Goal: Use online tool/utility: Utilize a website feature to perform a specific function

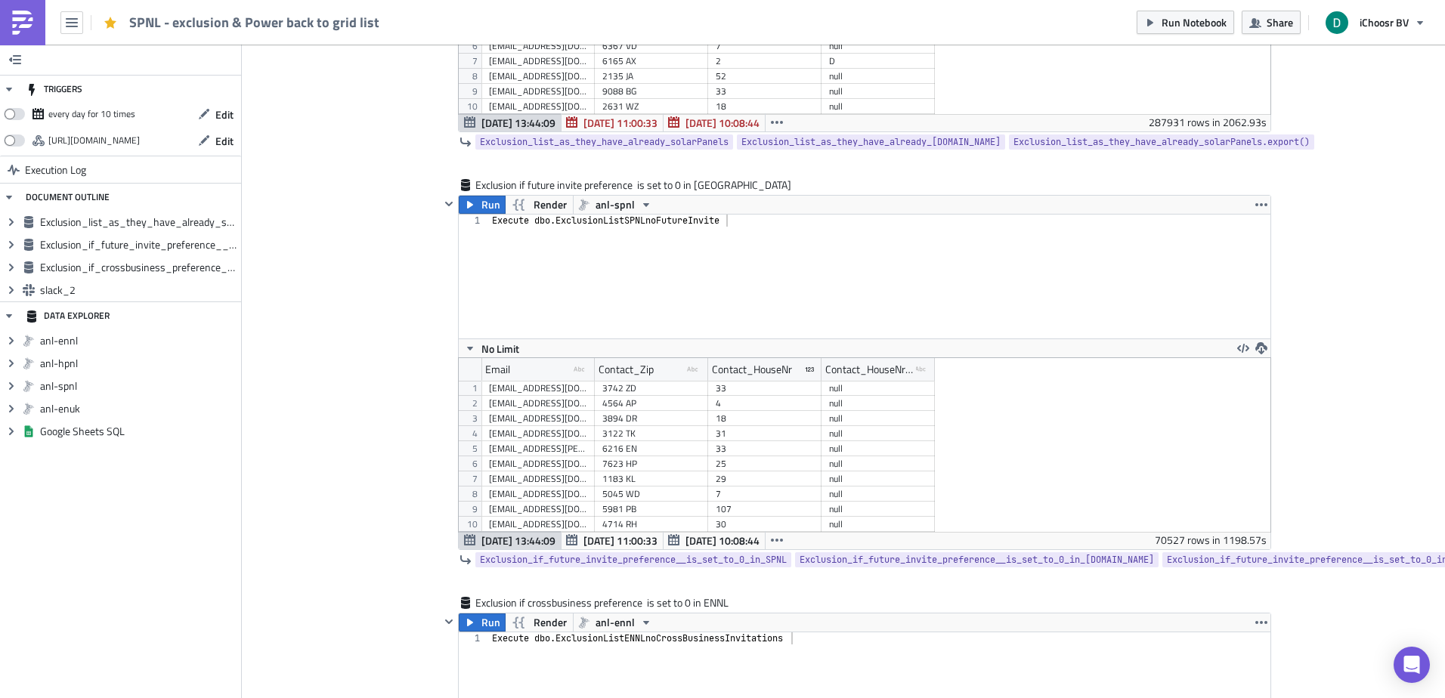
scroll to position [174, 812]
click at [20, 34] on img at bounding box center [23, 23] width 24 height 24
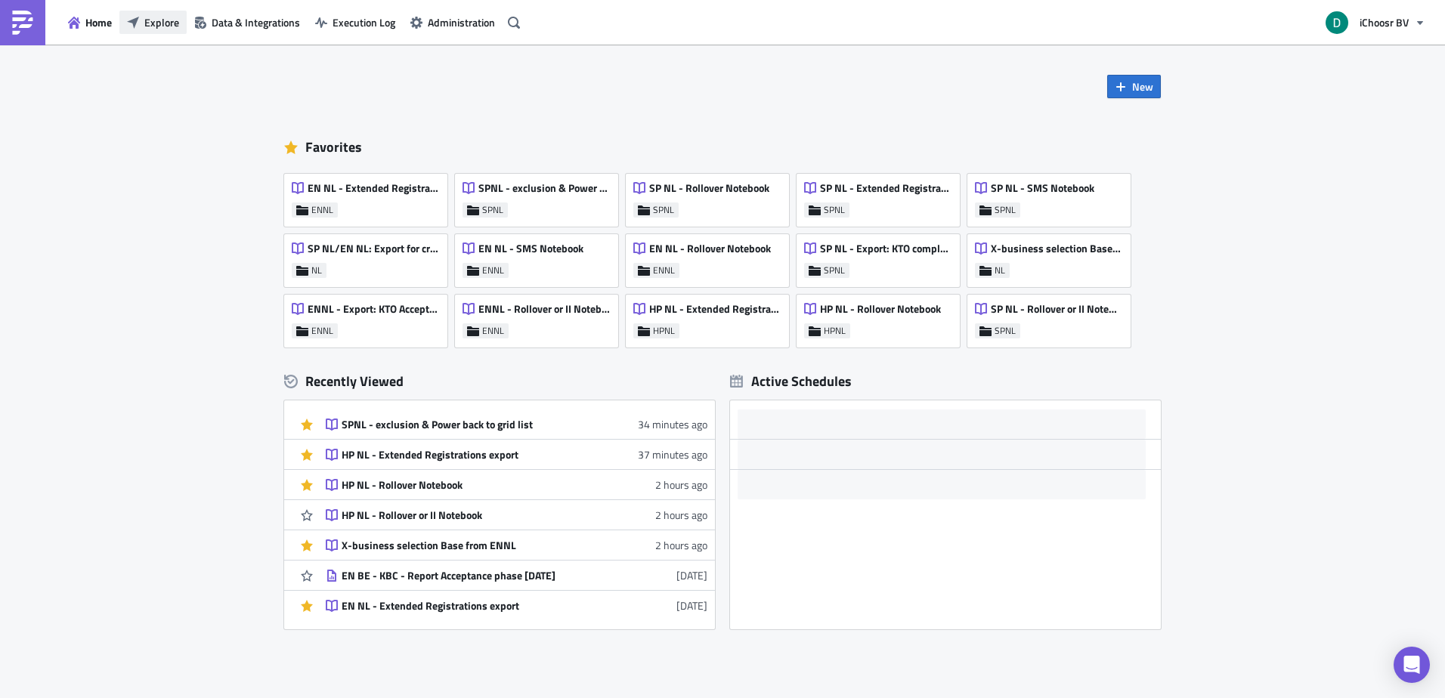
click at [156, 20] on span "Explore" at bounding box center [161, 22] width 35 height 16
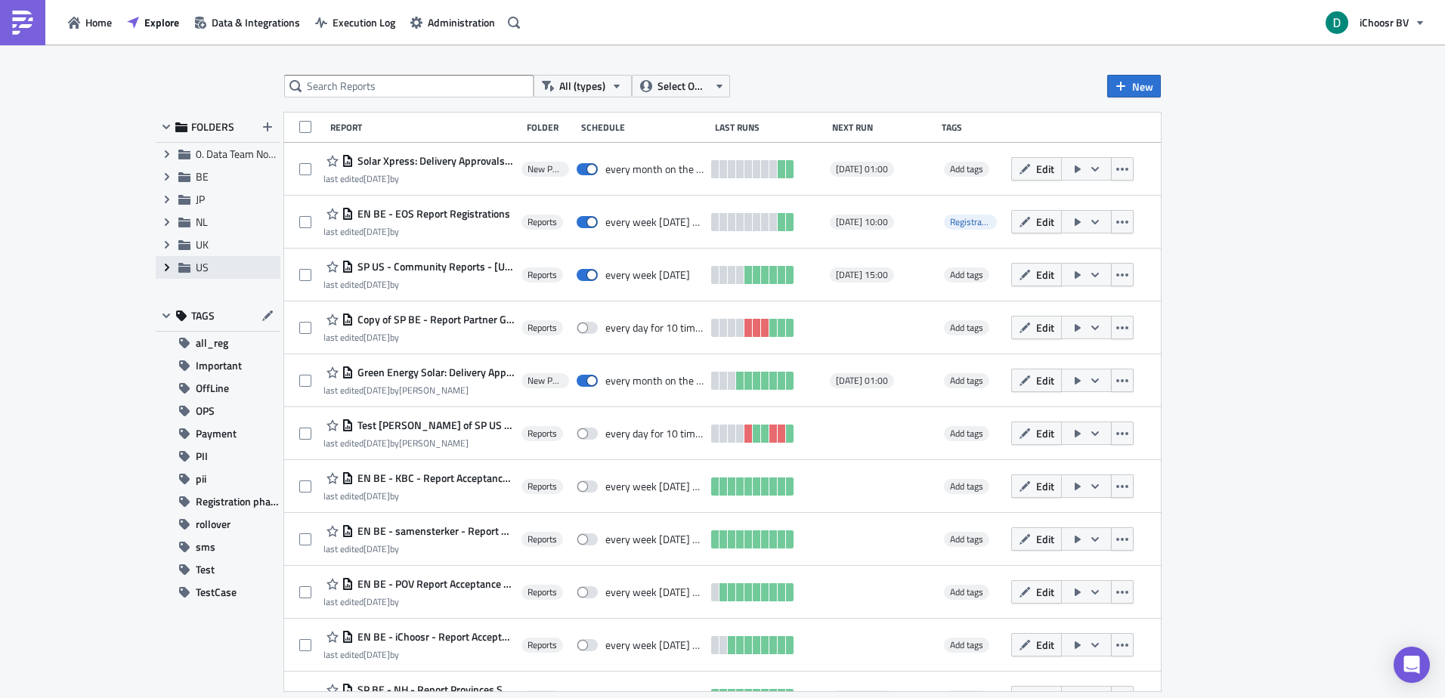
click at [172, 262] on icon "Expand group" at bounding box center [167, 268] width 12 height 12
click at [203, 283] on div "Reports" at bounding box center [218, 290] width 125 height 23
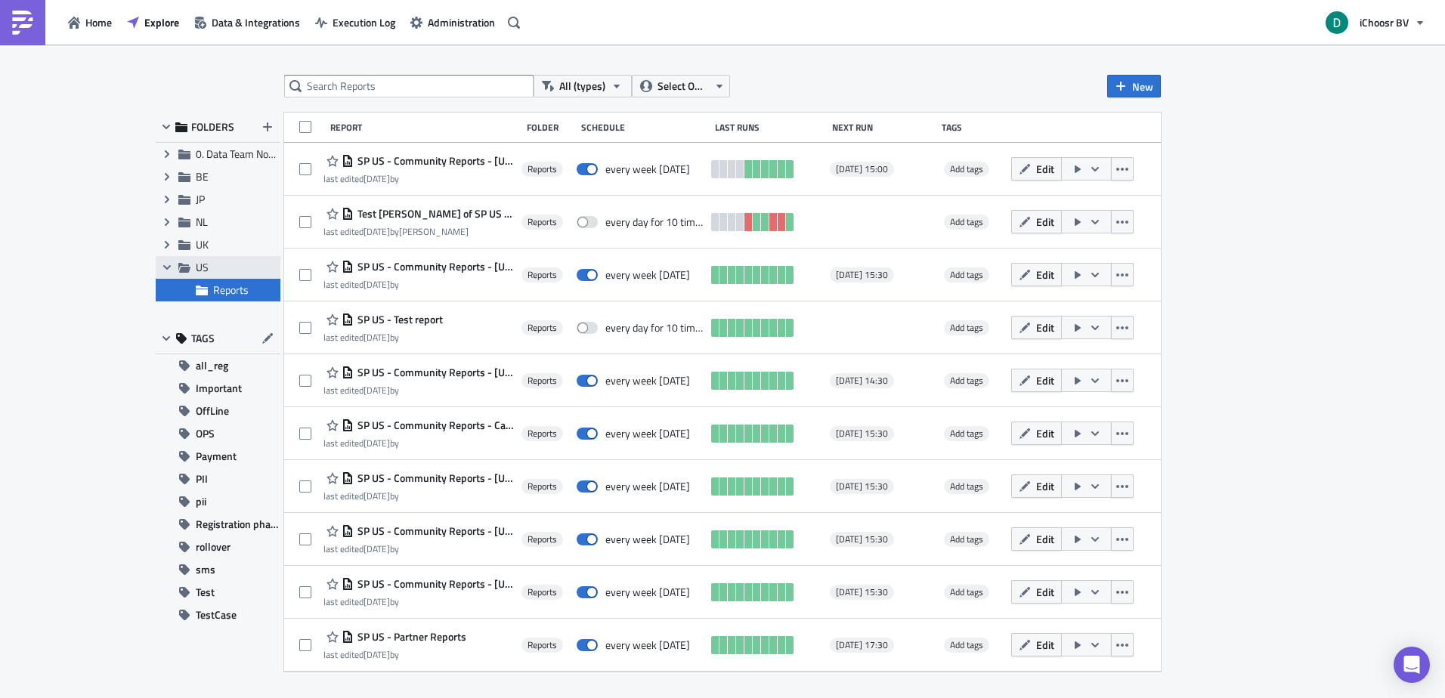
click at [180, 270] on icon at bounding box center [184, 268] width 12 height 10
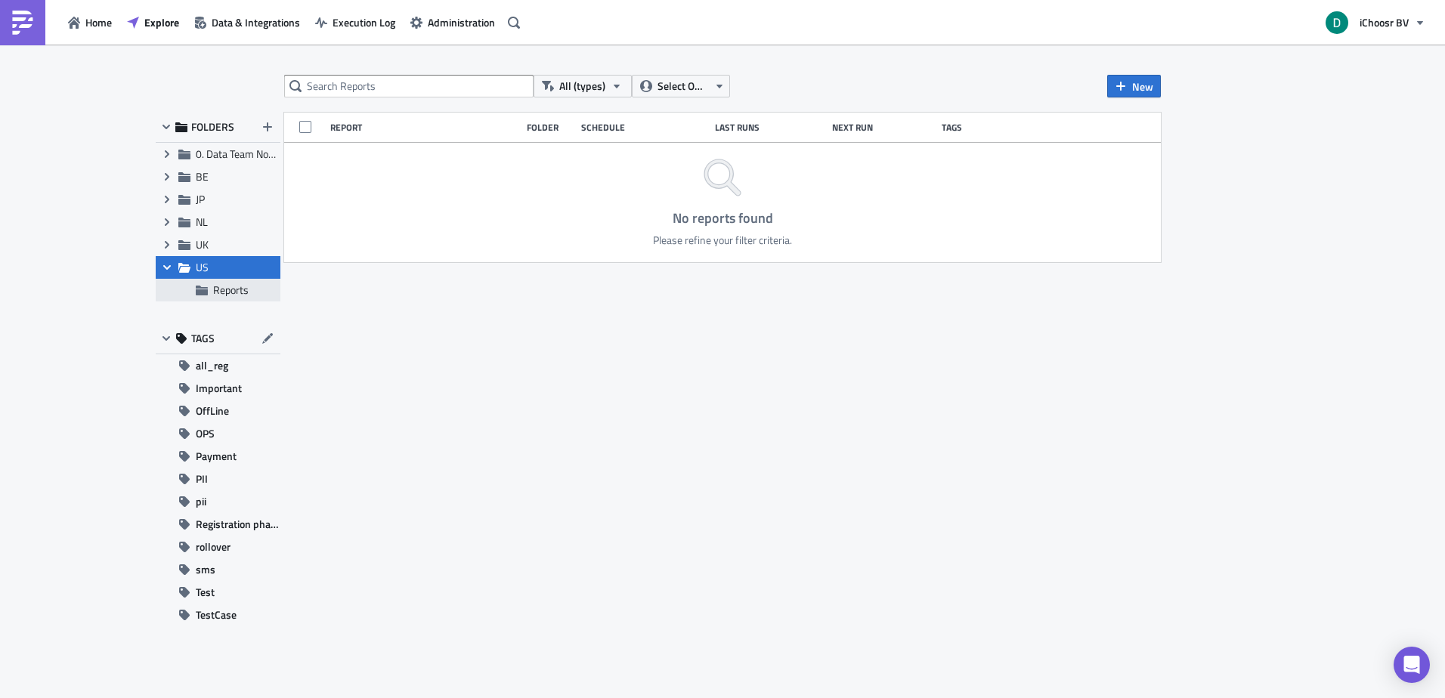
click at [214, 290] on span "Reports" at bounding box center [231, 290] width 36 height 16
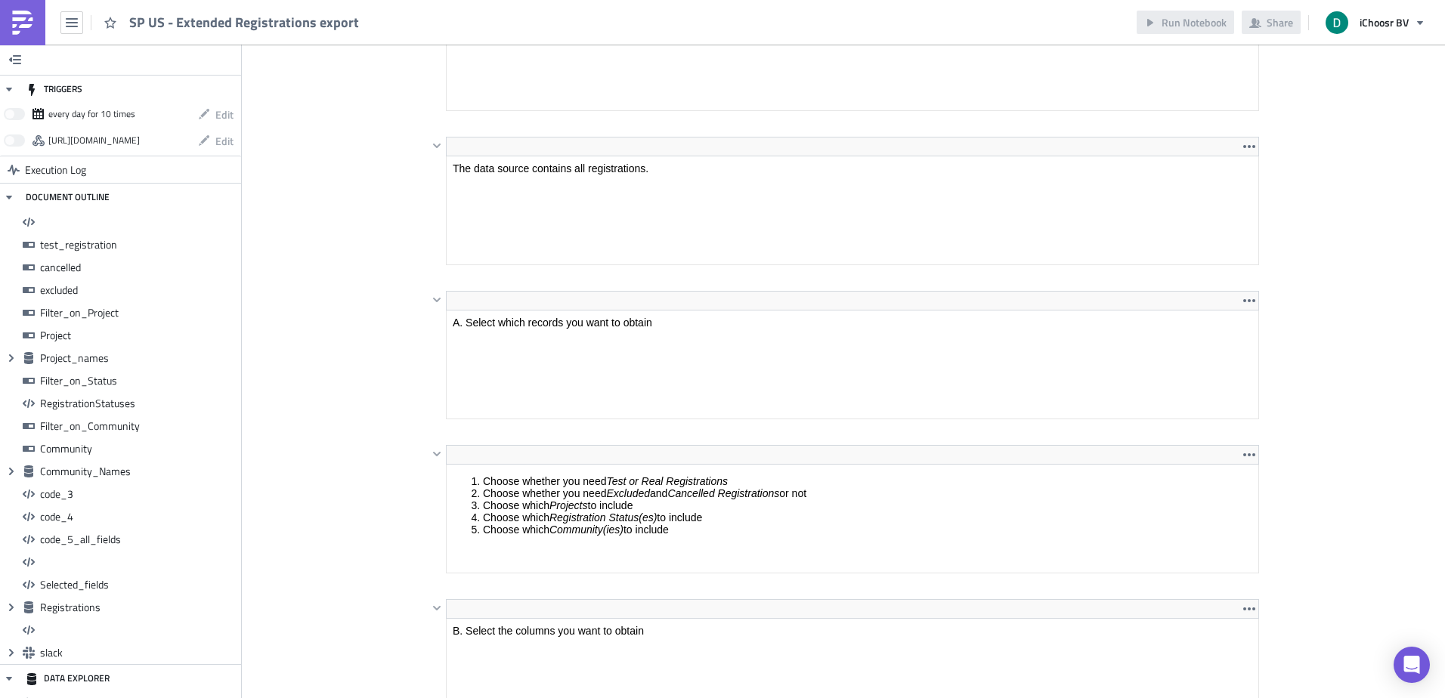
scroll to position [285, 0]
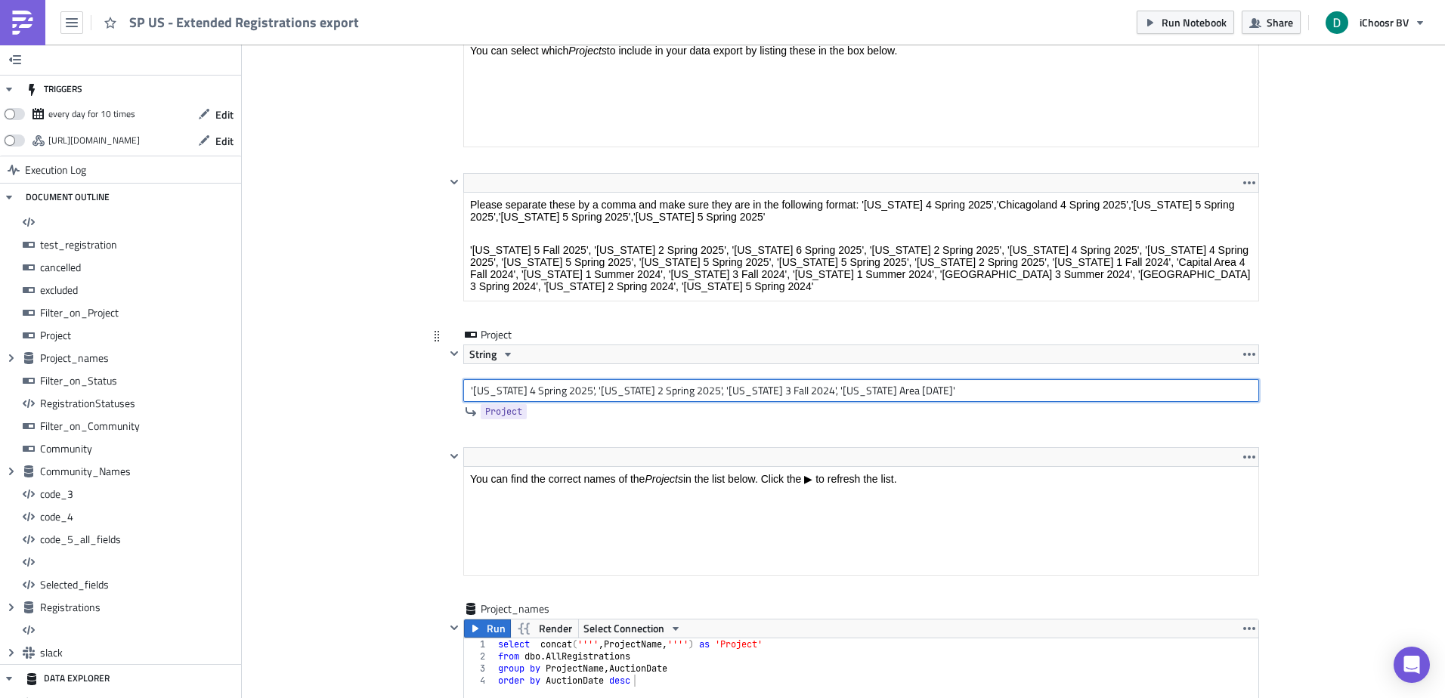
click at [479, 392] on input "'Colorado 4 Spring 2025', 'Colorado 2 Spring 2025', 'Colorado 3 Fall 2024', 'Co…" at bounding box center [861, 390] width 796 height 23
drag, startPoint x: 479, startPoint y: 392, endPoint x: 781, endPoint y: 392, distance: 301.6
click at [781, 392] on input "'Colorado 4 Spring 2025', 'Colorado 2 Spring 2025', 'Colorado 3 Fall 2024', 'Co…" at bounding box center [861, 390] width 796 height 23
click at [596, 193] on html "Please separate these by a comma and make sure they are in the following format…" at bounding box center [861, 246] width 794 height 106
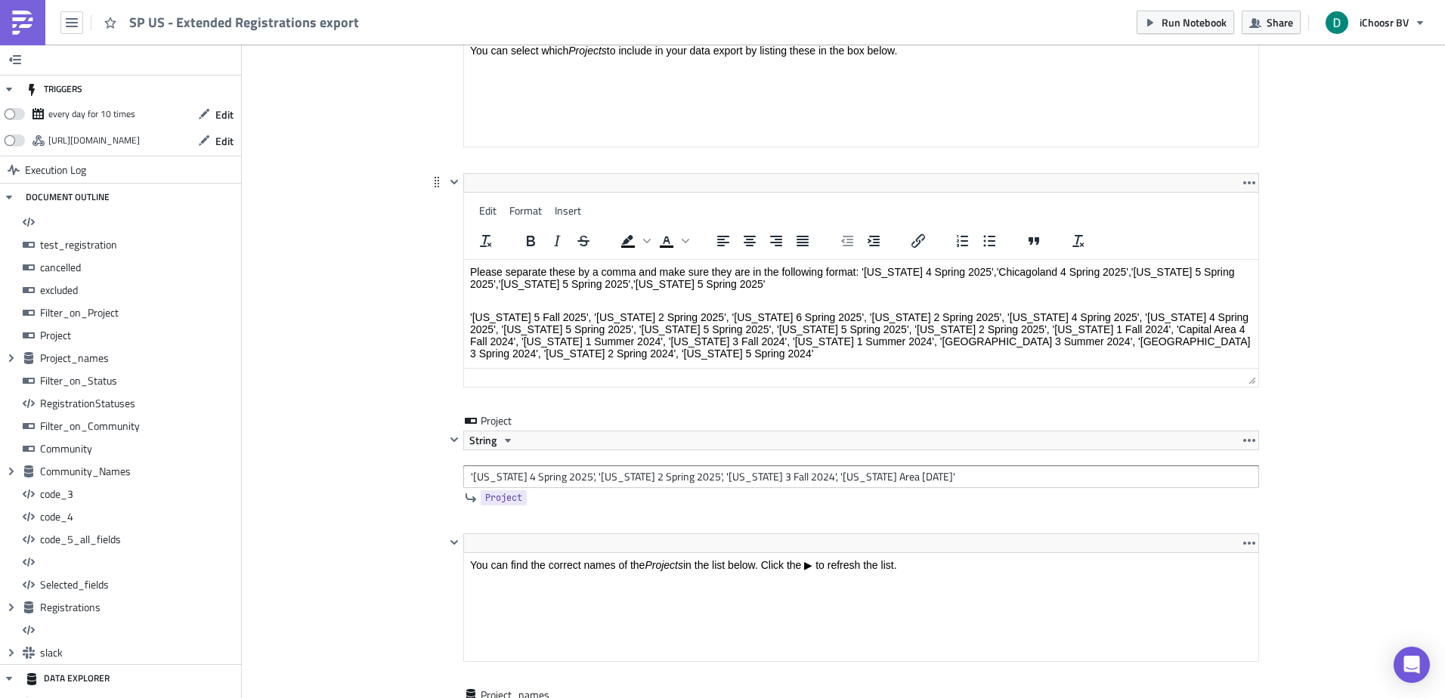
click at [594, 325] on p "'Florida 5 Fall 2025', 'Minnesota 2 Spring 2025', 'Texas 6 Spring 2025', 'Ohio …" at bounding box center [861, 335] width 782 height 48
click at [593, 314] on p "'Florida 5 Fall 2025', 'Minnesota 2 Spring 2025', 'Texas 6 Spring 2025', 'Ohio …" at bounding box center [861, 335] width 782 height 48
drag, startPoint x: 593, startPoint y: 314, endPoint x: 684, endPoint y: 315, distance: 91.5
click at [684, 315] on p "'Florida 5 Fall 2025', 'Minnesota 2 Spring 2025', 'Texas 6 Spring 2025', 'Ohio …" at bounding box center [861, 335] width 782 height 48
copy p "Minnesota 2 Spring 2025"
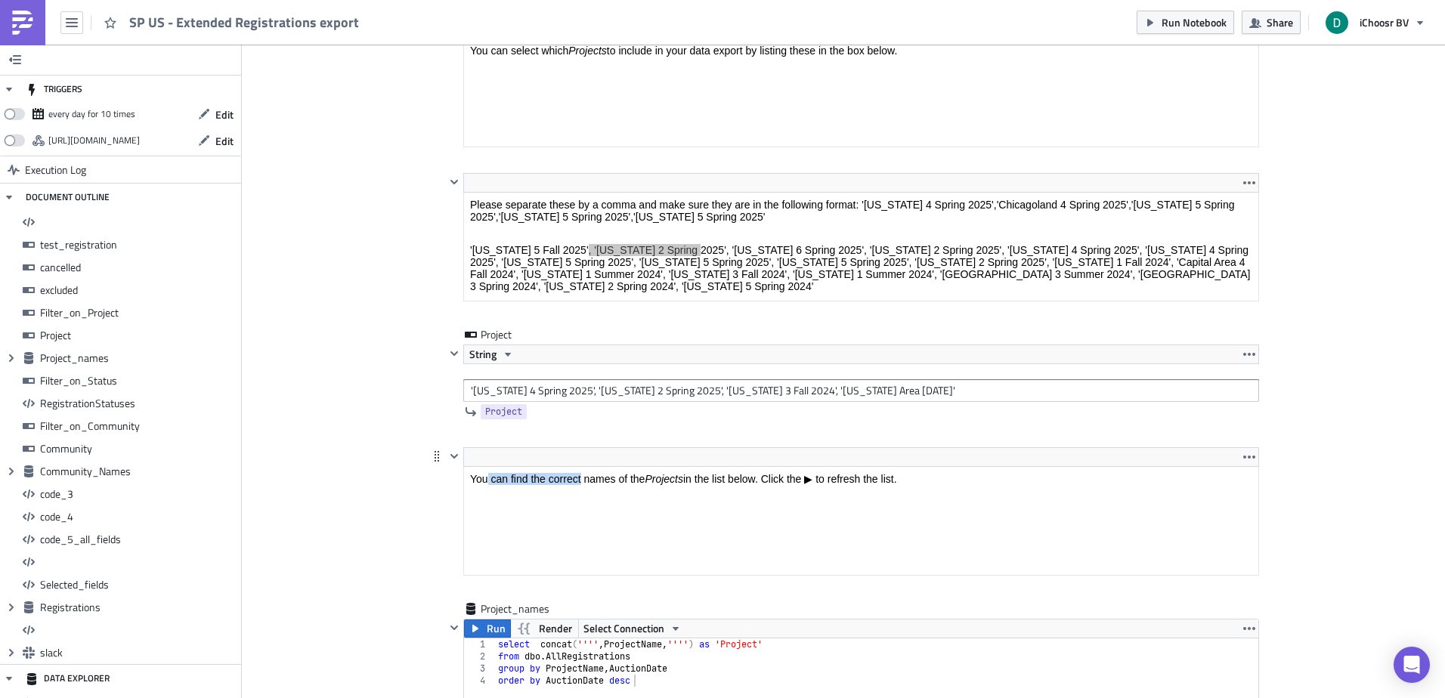
drag, startPoint x: 946, startPoint y: 939, endPoint x: 550, endPoint y: 470, distance: 613.1
click at [550, 470] on html "You can find the correct names of the Projects in the list below. Click the ▶ t…" at bounding box center [861, 479] width 794 height 24
click at [487, 387] on input "'Colorado 4 Spring 2025', 'Colorado 2 Spring 2025', 'Colorado 3 Fall 2024', 'Co…" at bounding box center [861, 390] width 796 height 23
drag, startPoint x: 487, startPoint y: 387, endPoint x: 556, endPoint y: 390, distance: 68.9
click at [556, 390] on input "'Colorado 4 Spring 2025', 'Colorado 2 Spring 2025', 'Colorado 3 Fall 2024', 'Co…" at bounding box center [861, 390] width 796 height 23
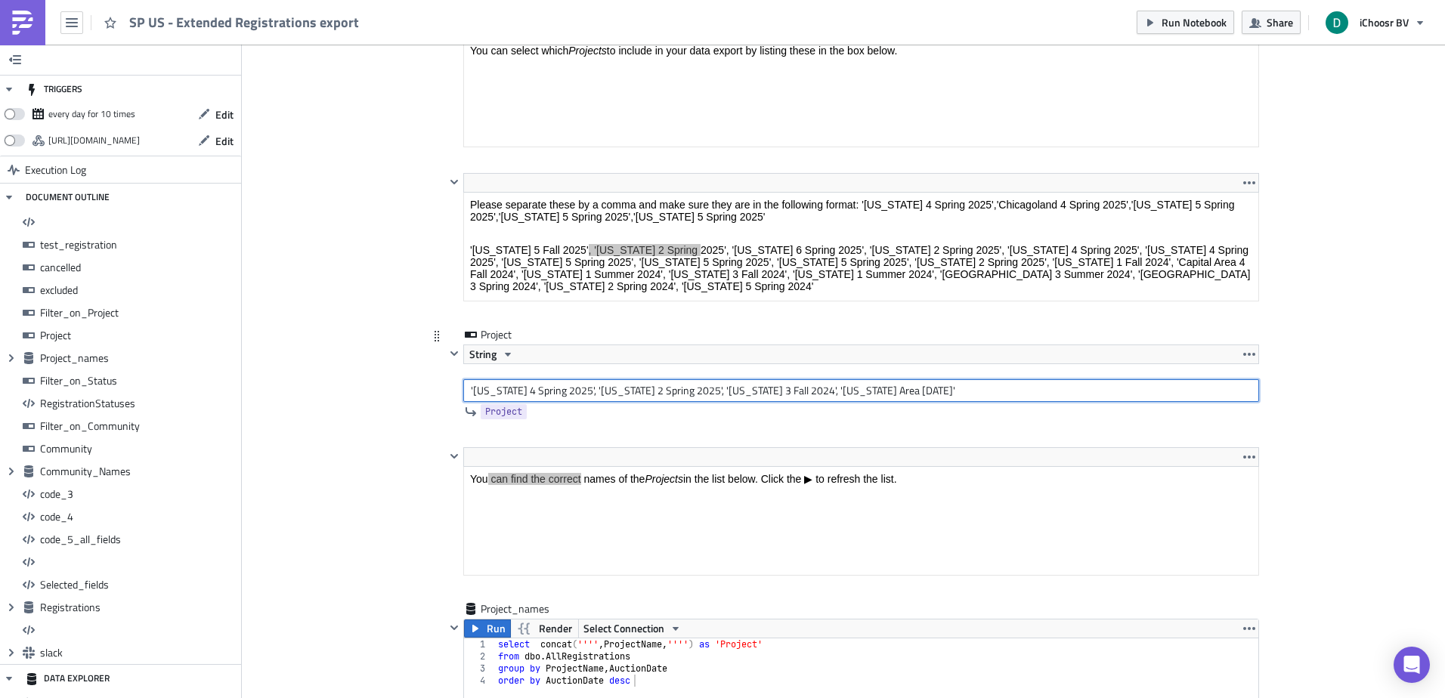
paste input "Minnesota 2"
drag, startPoint x: 581, startPoint y: 391, endPoint x: 1051, endPoint y: 386, distance: 470.2
click at [1050, 387] on input "'Minnesota 2 Spring 2025', 'Colorado 2 Spring 2025', 'Colorado 3 Fall 2024', 'C…" at bounding box center [861, 390] width 796 height 23
type input "'Minnesota 2 Spring 2025'"
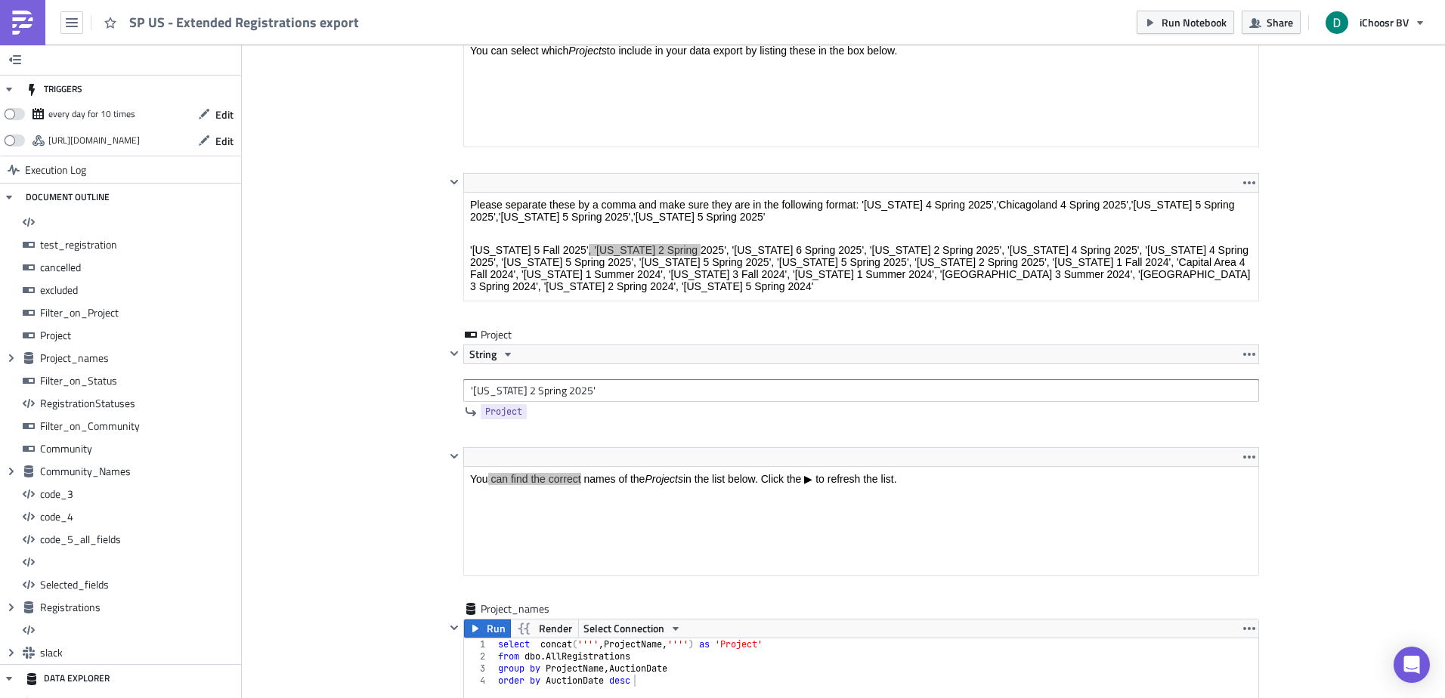
click at [597, 467] on html "You can find the correct names of the Projects in the list below. Click the ▶ t…" at bounding box center [861, 479] width 794 height 24
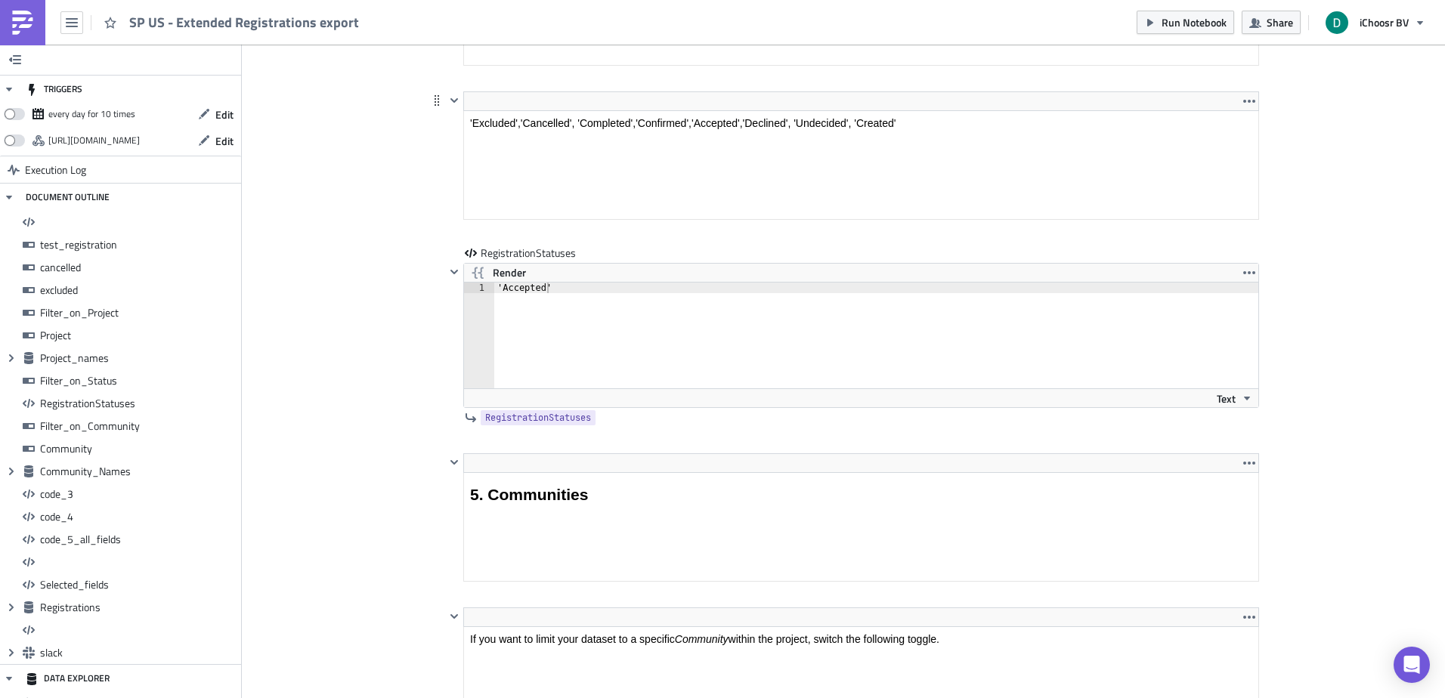
click at [612, 119] on html "'Excluded','Cancelled', 'Completed','Confirmed','Accepted','Declined', 'Undecid…" at bounding box center [861, 123] width 794 height 24
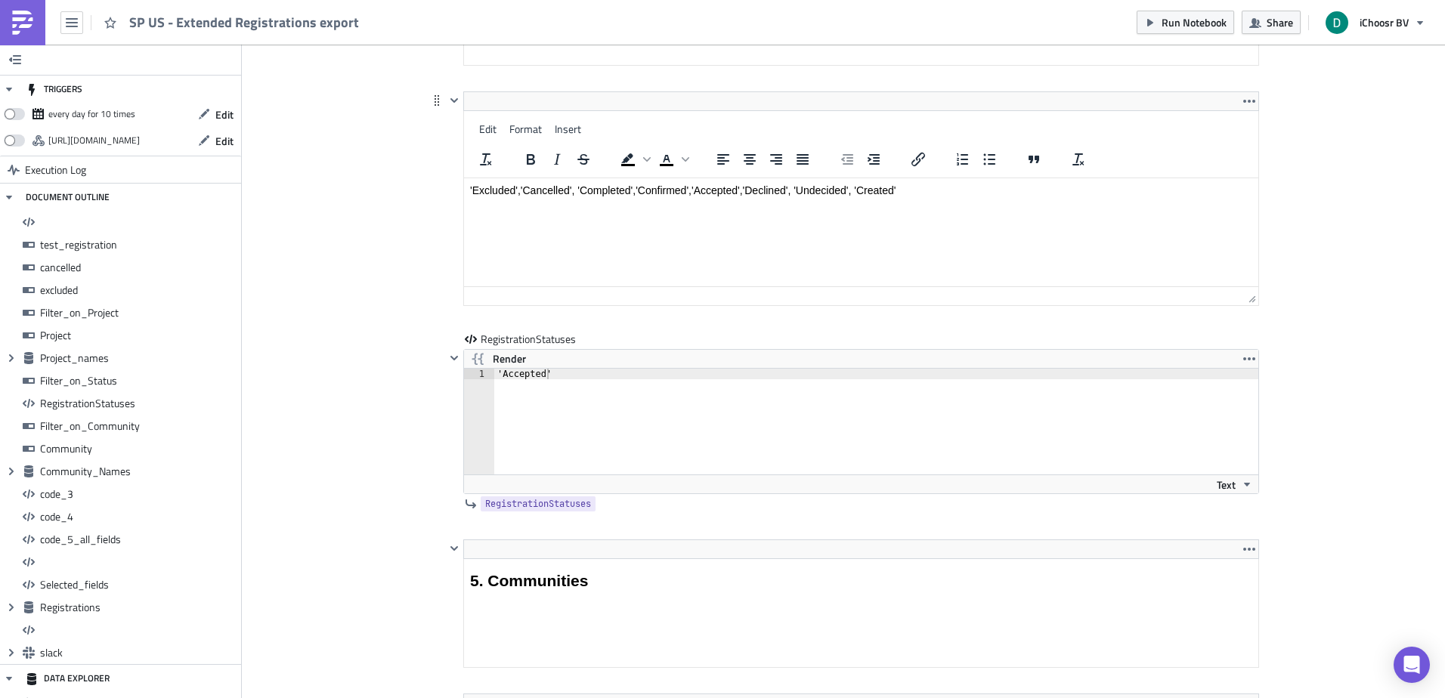
click at [774, 195] on p "'Excluded','Cancelled', 'Completed','Confirmed','Accepted','Declined', 'Undecid…" at bounding box center [861, 190] width 782 height 12
click at [817, 190] on p "'Excluded','Cancelled', 'Completed','Confirmed','Accepted','Declined', 'Undecid…" at bounding box center [861, 190] width 782 height 12
drag, startPoint x: 817, startPoint y: 190, endPoint x: 831, endPoint y: 195, distance: 14.3
click at [831, 195] on p "'Excluded','Cancelled', 'Completed','Confirmed','Accepted','Declined', 'Undecid…" at bounding box center [861, 190] width 782 height 12
drag, startPoint x: 850, startPoint y: 190, endPoint x: 793, endPoint y: 191, distance: 56.7
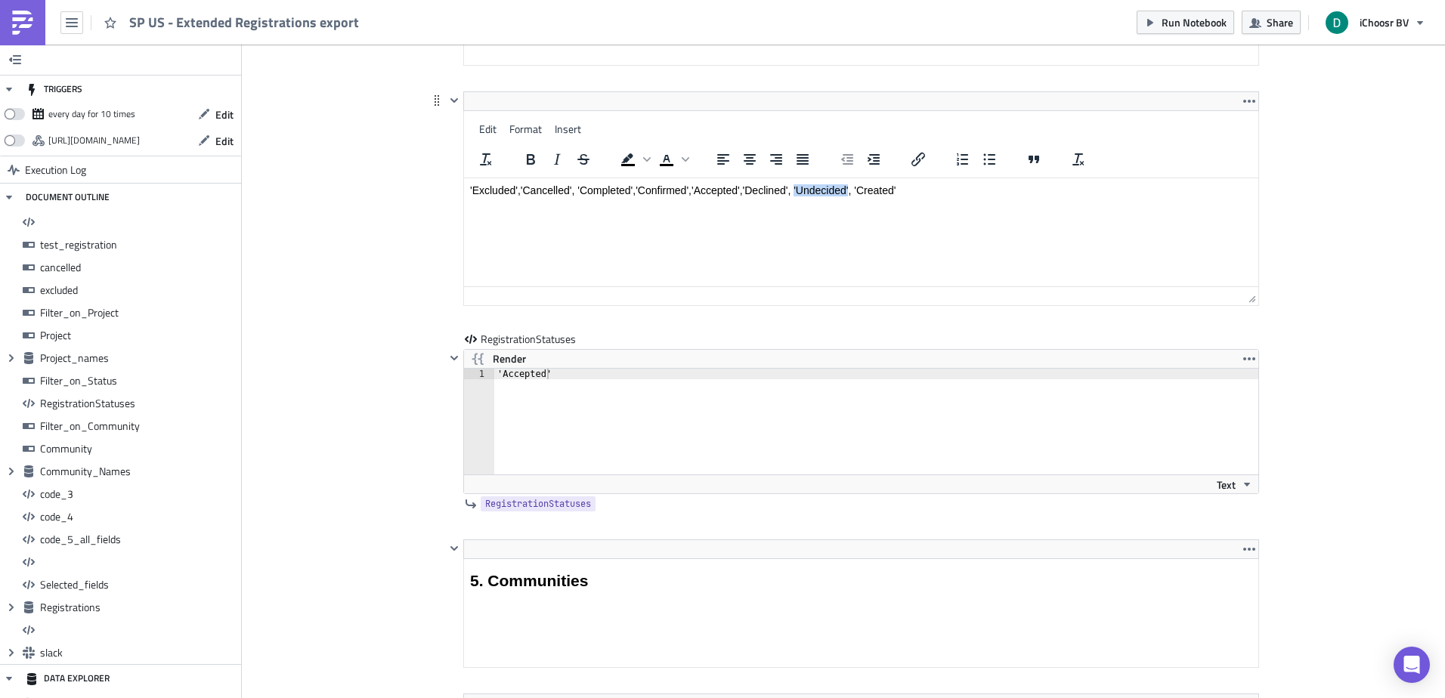
click at [793, 191] on p "'Excluded','Cancelled', 'Completed','Confirmed','Accepted','Declined', 'Undecid…" at bounding box center [861, 190] width 782 height 12
copy p "'Undecided'"
click at [587, 385] on div "'Accepted'" at bounding box center [885, 432] width 782 height 127
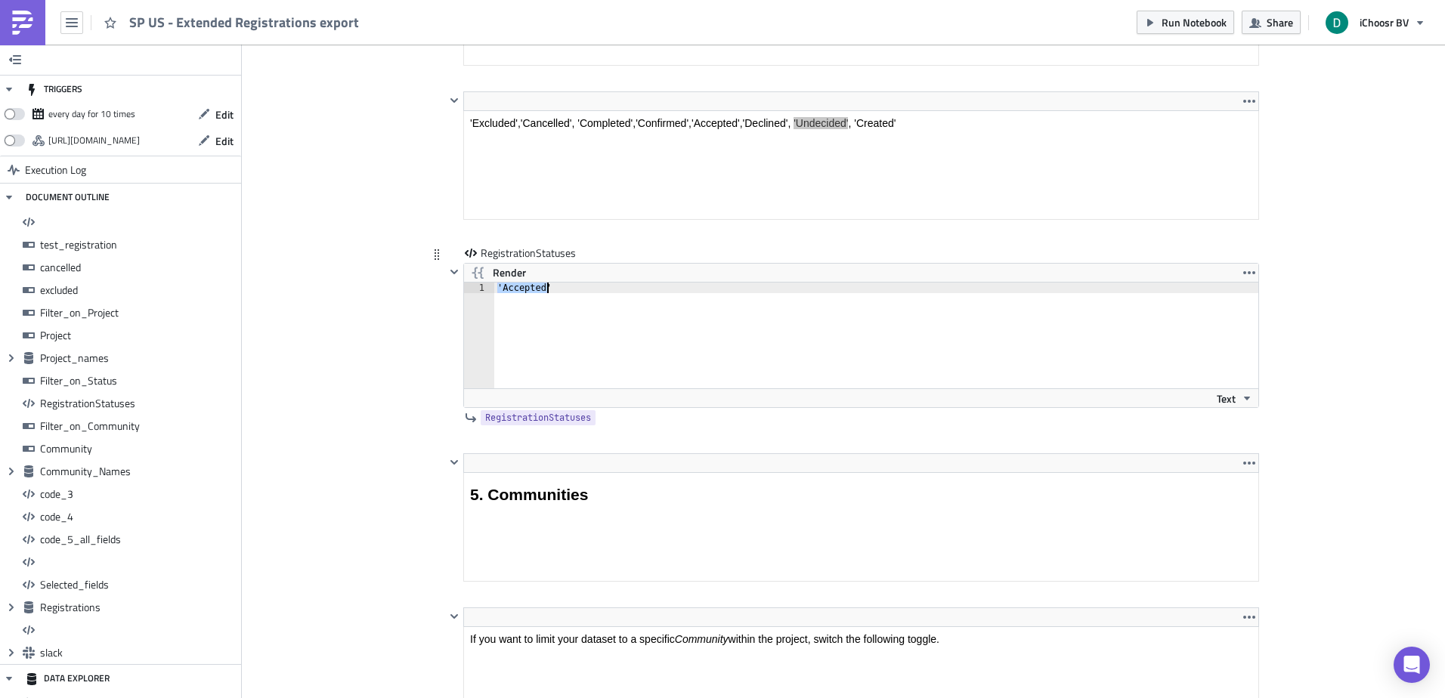
type textarea "'Undecided'"
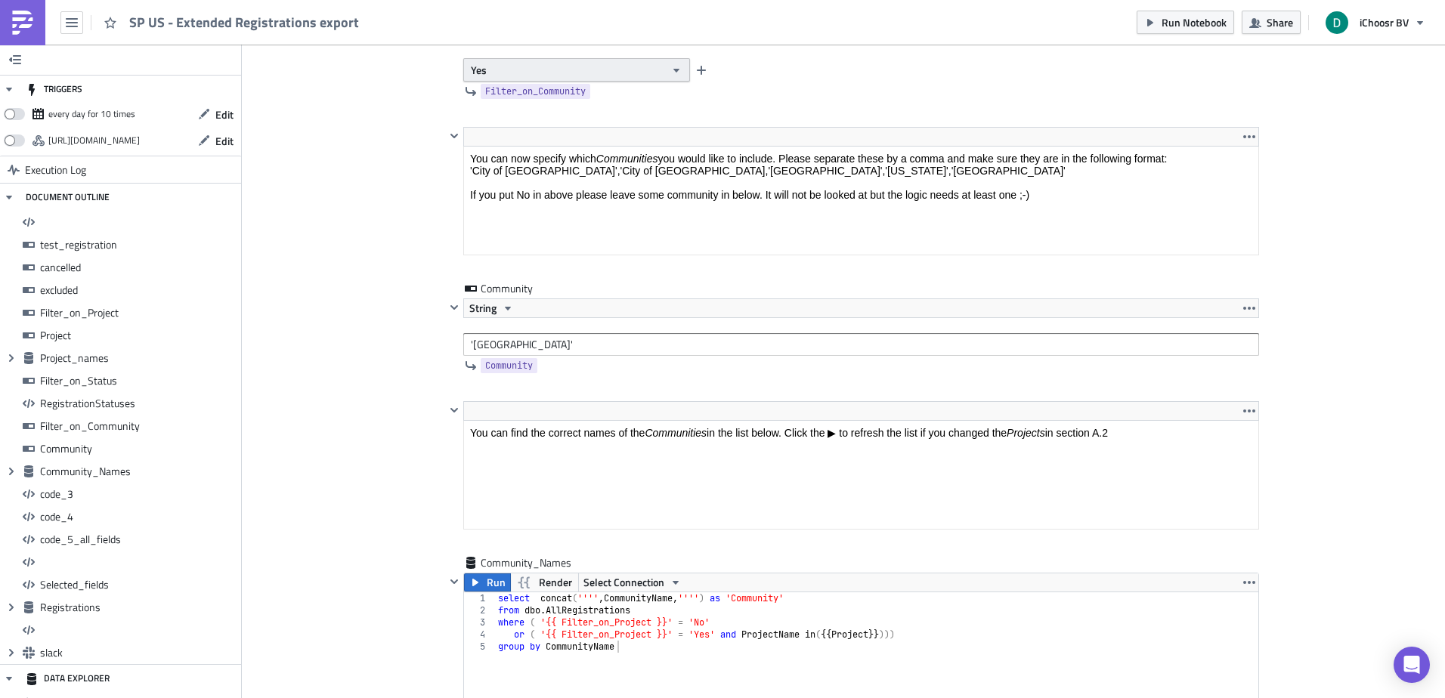
click at [550, 58] on button "Yes" at bounding box center [576, 69] width 227 height 23
click at [538, 126] on div "No" at bounding box center [529, 119] width 125 height 15
click at [375, 196] on div "Cover Image US Execution Log SP US - Extended Registrations export <h1>All regi…" at bounding box center [843, 631] width 1203 height 12288
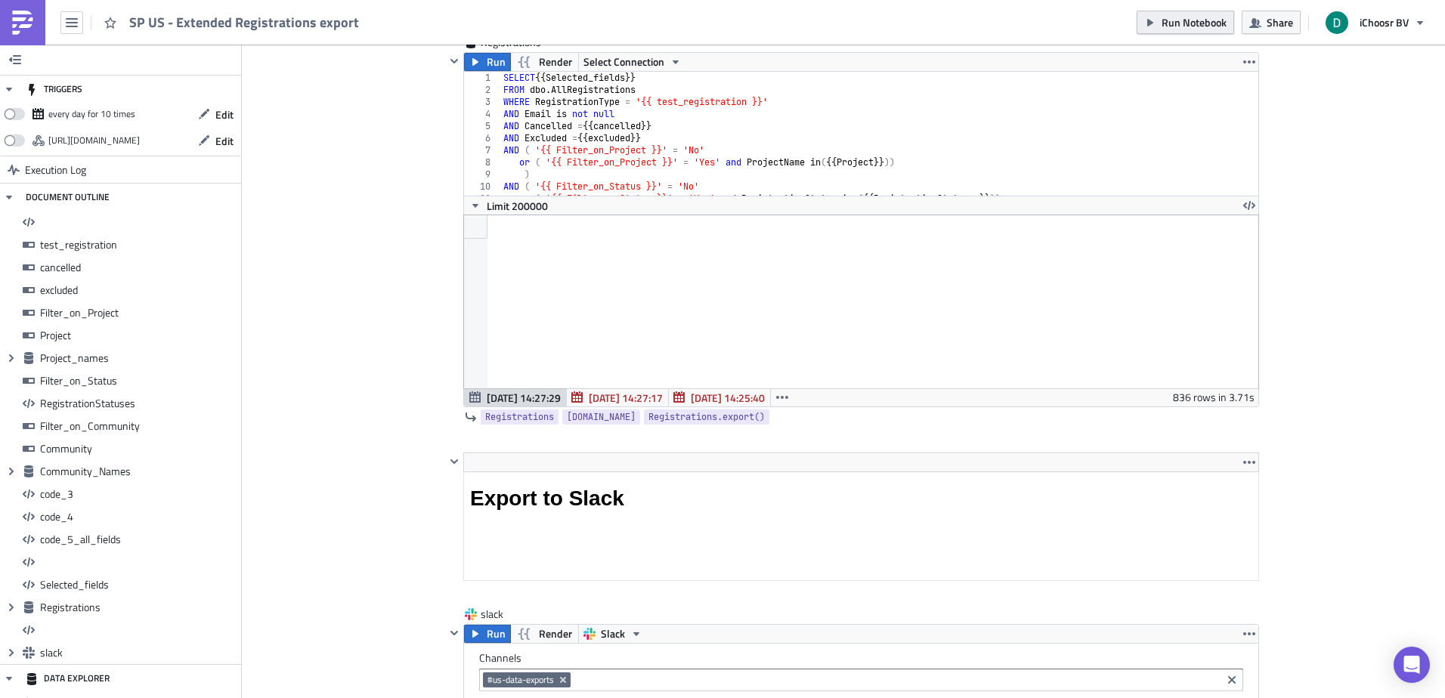
click at [1183, 25] on span "Run Notebook" at bounding box center [1194, 22] width 65 height 16
